Goal: Task Accomplishment & Management: Use online tool/utility

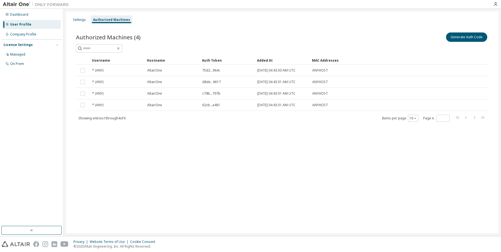
click at [32, 25] on div "User Profile" at bounding box center [31, 24] width 59 height 9
click at [104, 19] on div "Authorized Machines" at bounding box center [111, 20] width 37 height 4
click at [467, 37] on button "Generate Auth Code" at bounding box center [466, 36] width 41 height 9
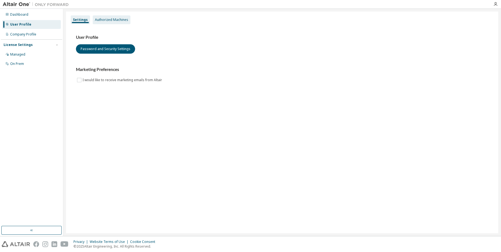
click at [115, 18] on div "Authorized Machines" at bounding box center [111, 20] width 33 height 4
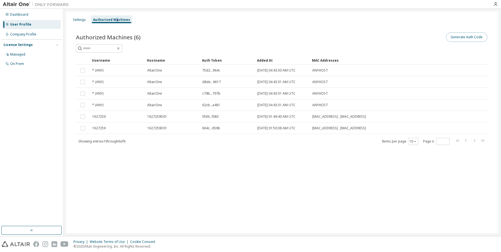
click at [462, 34] on button "Generate Auth Code" at bounding box center [466, 36] width 41 height 9
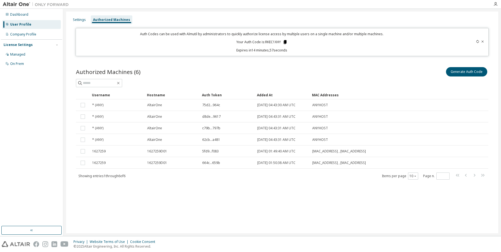
click at [284, 43] on icon at bounding box center [284, 42] width 5 height 5
